Goal: Book appointment/travel/reservation

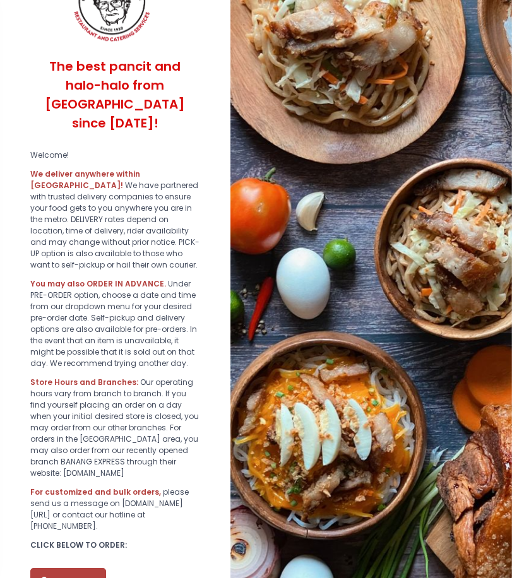
scroll to position [122, 0]
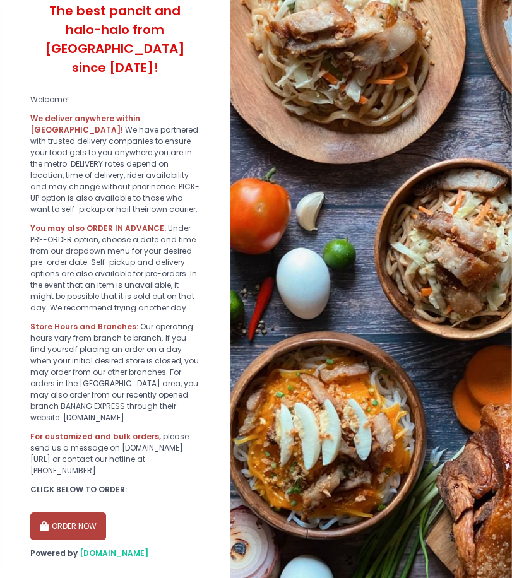
click at [69, 512] on button "ORDER NOW" at bounding box center [68, 526] width 76 height 28
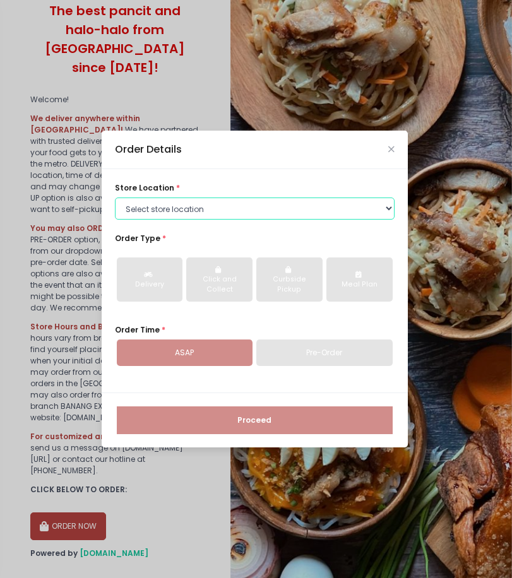
click at [257, 208] on select "Select store location ALING [GEOGRAPHIC_DATA] - [GEOGRAPHIC_DATA] [GEOGRAPHIC_D…" at bounding box center [254, 208] width 279 height 23
select select "61445fa8c0144a0f30d77b95"
click at [115, 197] on select "Select store location ALING [GEOGRAPHIC_DATA] - [GEOGRAPHIC_DATA] [GEOGRAPHIC_D…" at bounding box center [254, 208] width 279 height 23
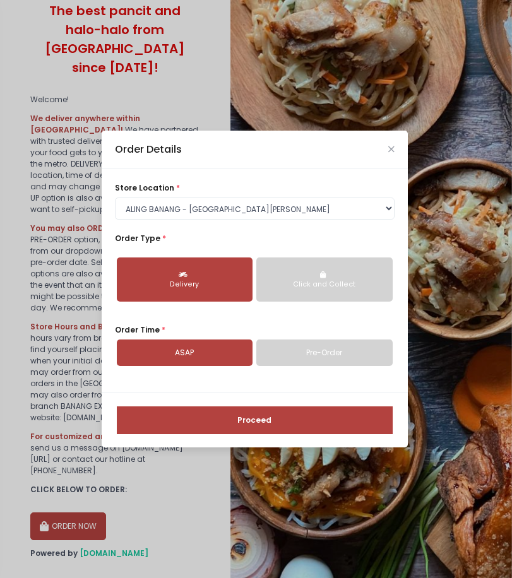
click at [308, 347] on link "Pre-Order" at bounding box center [324, 352] width 136 height 26
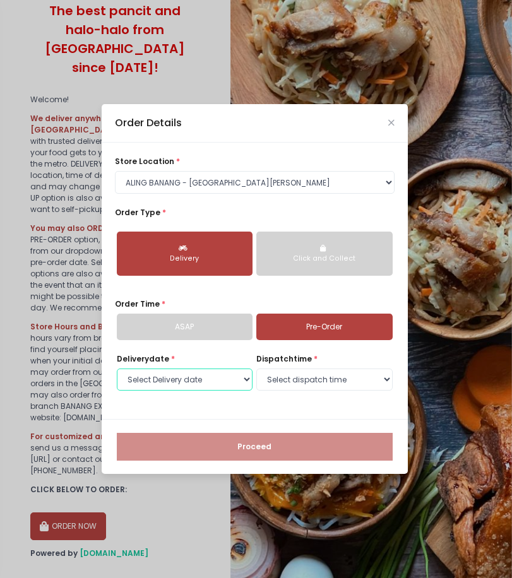
click at [204, 385] on select "Select Delivery date [DATE] [DATE] [DATE] [DATE] [DATE] [DATE] [DATE]" at bounding box center [185, 379] width 136 height 23
select select "[DATE]"
click at [117, 368] on select "Select Delivery date [DATE] [DATE] [DATE] [DATE] [DATE] [DATE] [DATE]" at bounding box center [185, 379] width 136 height 23
click at [300, 377] on select "Select dispatch time 07:00 AM - 07:30 AM 07:30 AM - 08:00 AM 08:00 AM - 08:30 A…" at bounding box center [324, 379] width 136 height 23
select select "08:30"
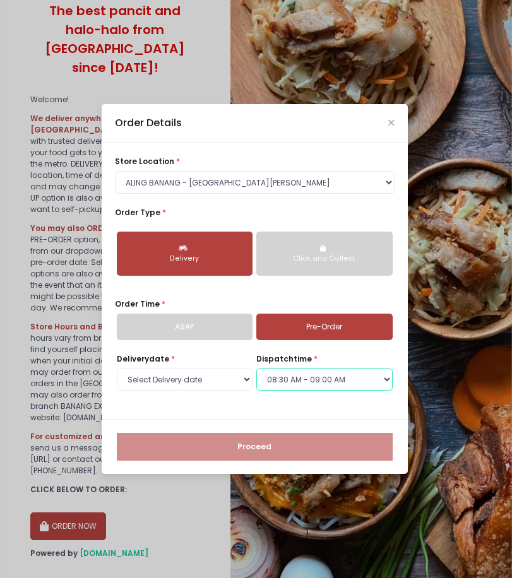
click at [256, 368] on select "Select dispatch time 07:00 AM - 07:30 AM 07:30 AM - 08:00 AM 08:00 AM - 08:30 A…" at bounding box center [324, 379] width 136 height 23
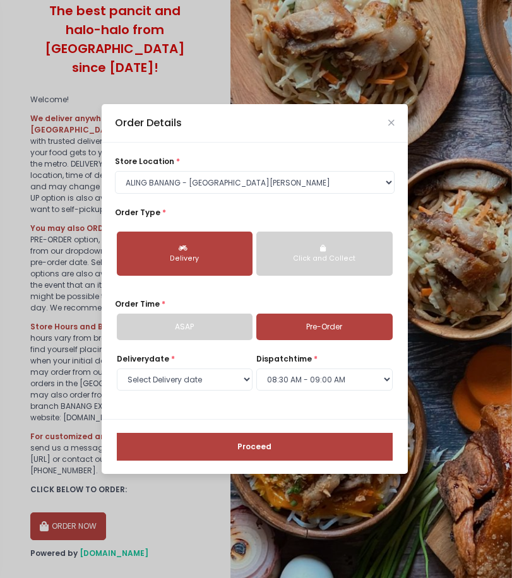
click at [226, 445] on button "Proceed" at bounding box center [255, 447] width 276 height 28
